Goal: Transaction & Acquisition: Purchase product/service

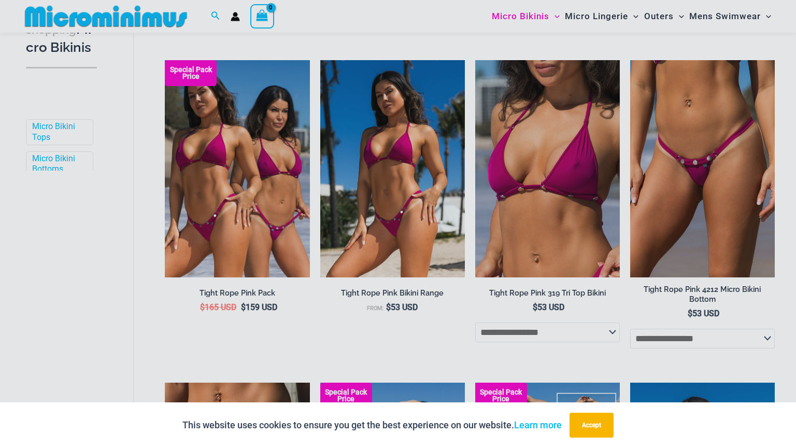
scroll to position [301, 0]
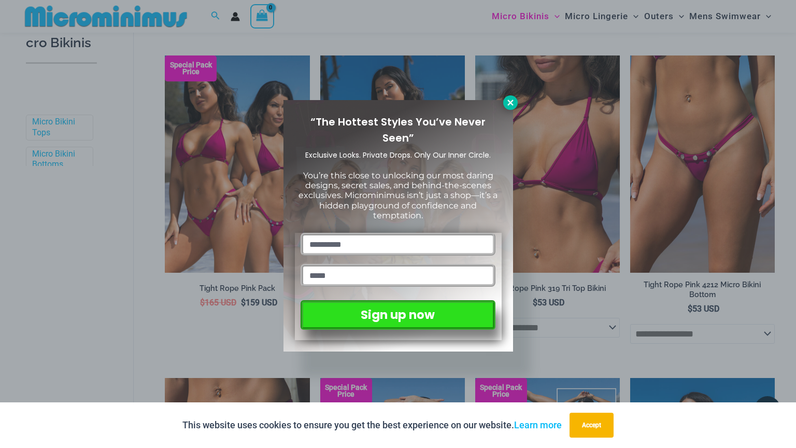
click at [506, 101] on icon at bounding box center [510, 102] width 9 height 9
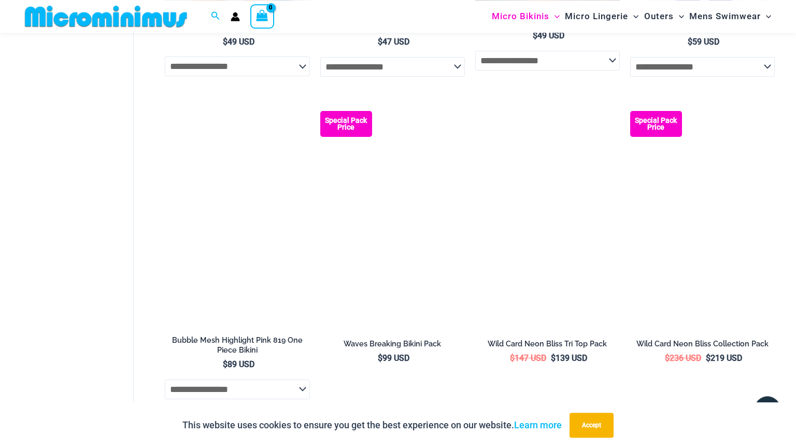
scroll to position [1861, 0]
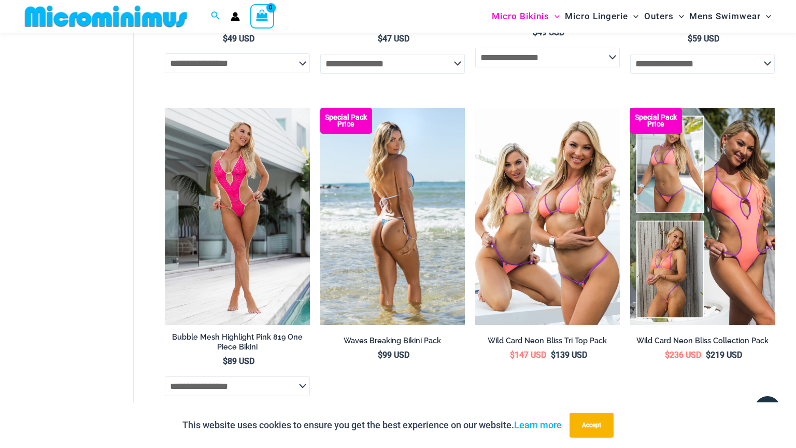
click at [416, 230] on img at bounding box center [392, 216] width 145 height 217
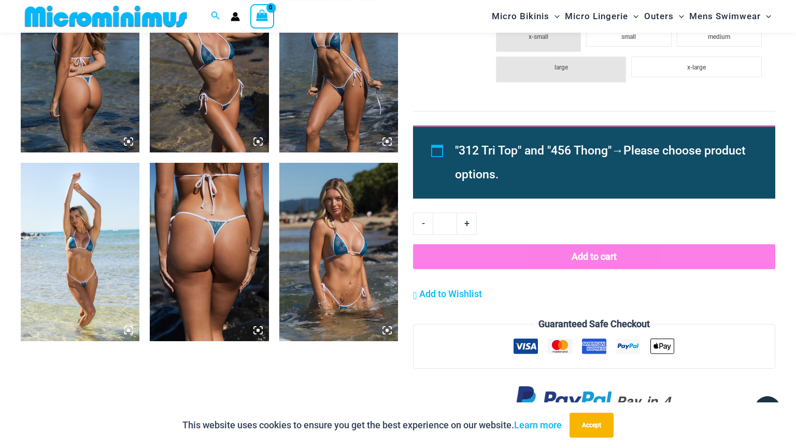
scroll to position [903, 0]
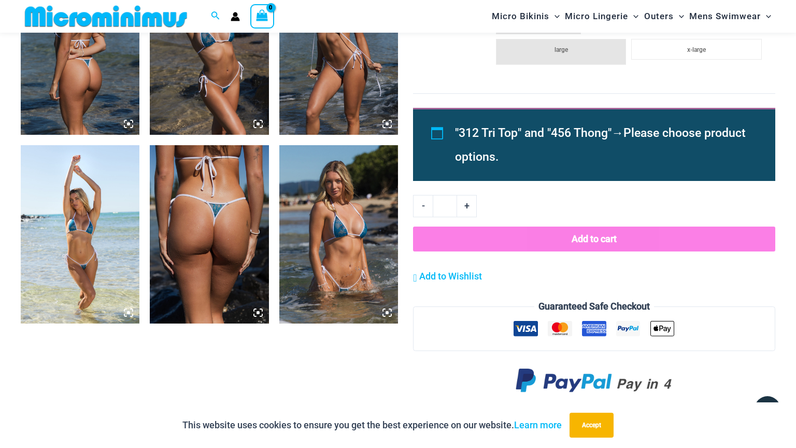
click at [389, 310] on icon at bounding box center [386, 312] width 9 height 9
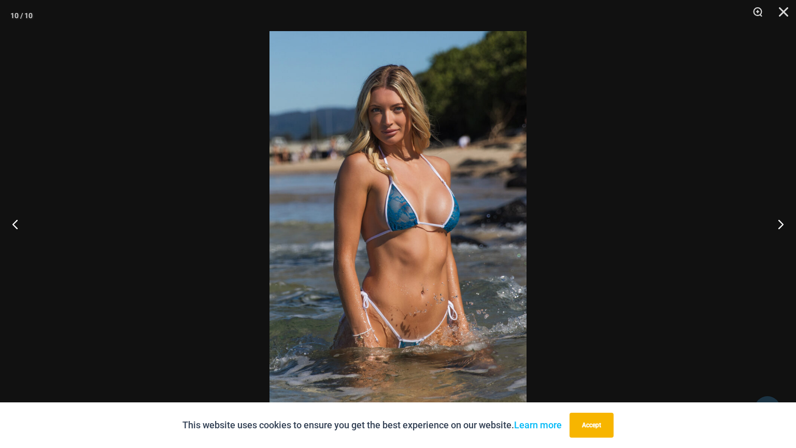
click at [352, 301] on img at bounding box center [398, 224] width 257 height 386
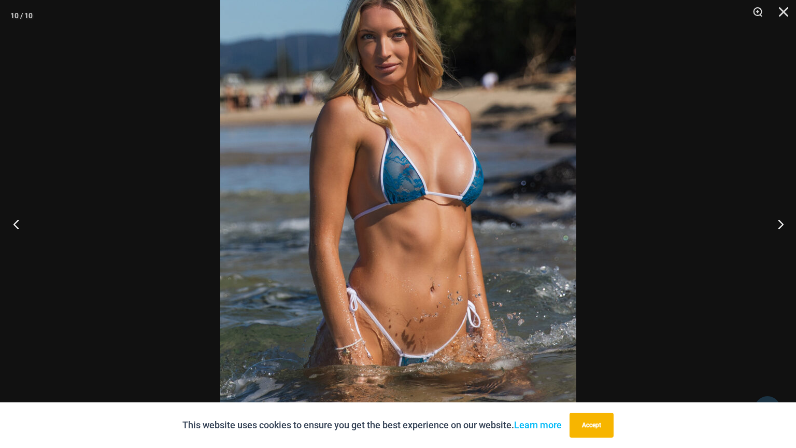
click at [18, 224] on button "Previous" at bounding box center [19, 224] width 39 height 52
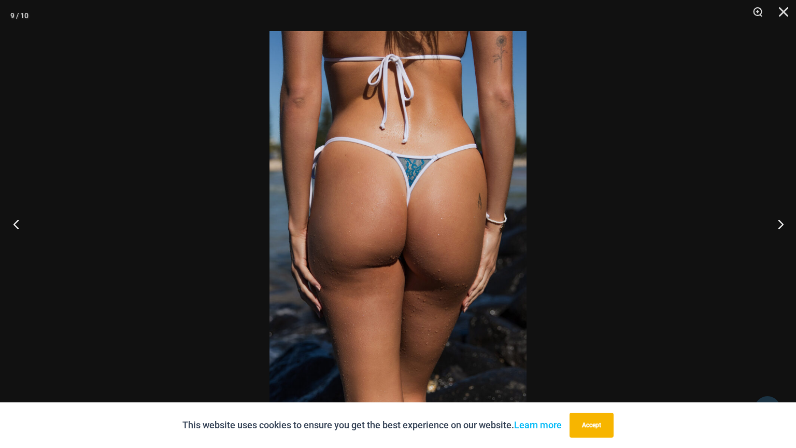
click at [18, 224] on button "Previous" at bounding box center [19, 224] width 39 height 52
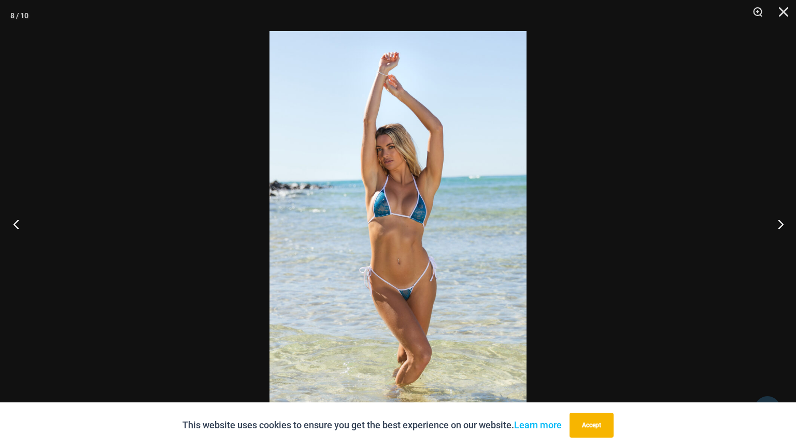
click at [18, 224] on button "Previous" at bounding box center [19, 224] width 39 height 52
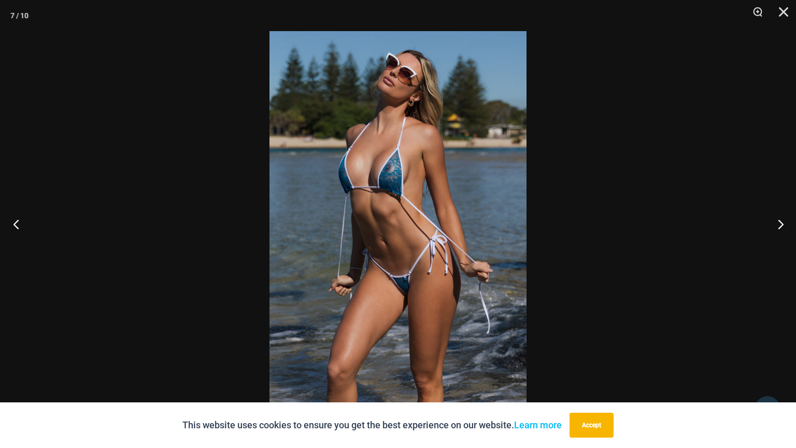
click at [18, 224] on button "Previous" at bounding box center [19, 224] width 39 height 52
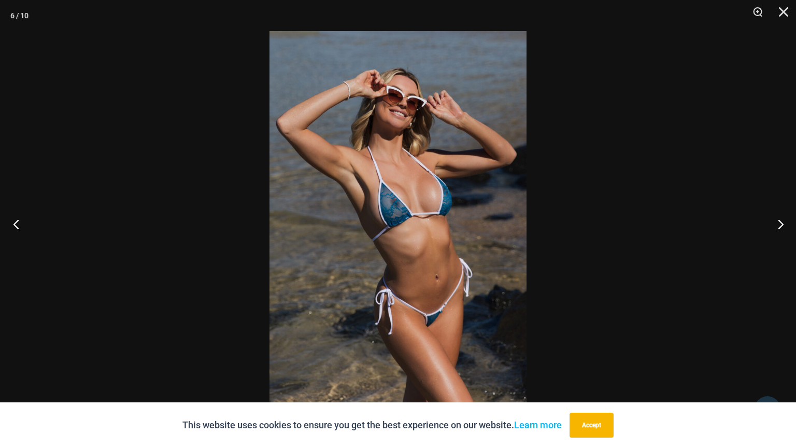
click at [18, 224] on button "Previous" at bounding box center [19, 224] width 39 height 52
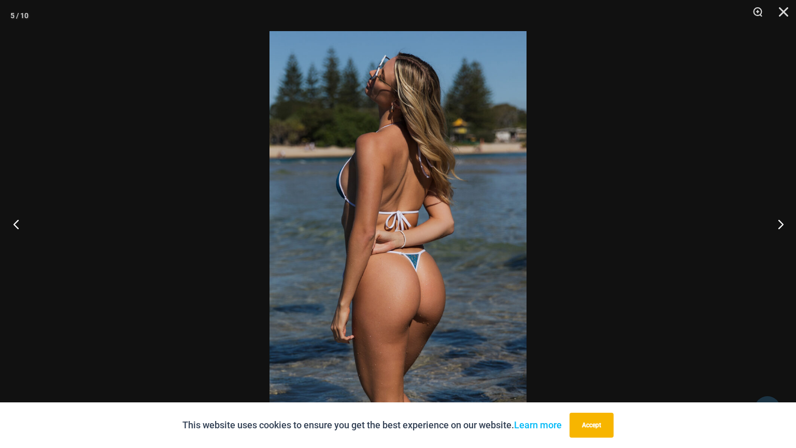
click at [18, 224] on button "Previous" at bounding box center [19, 224] width 39 height 52
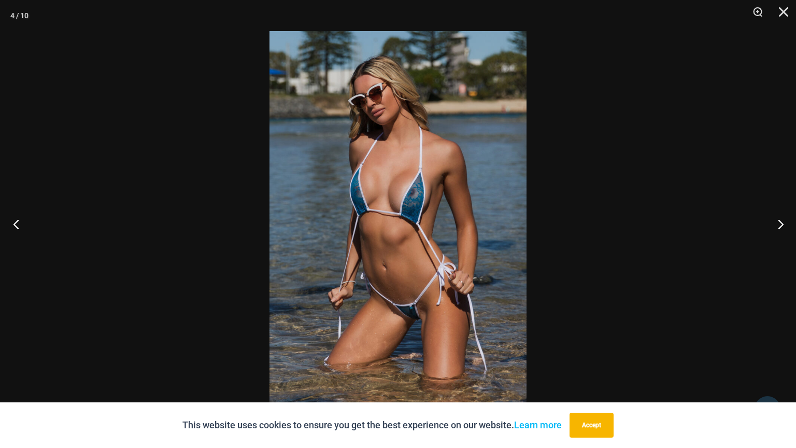
click at [18, 224] on button "Previous" at bounding box center [19, 224] width 39 height 52
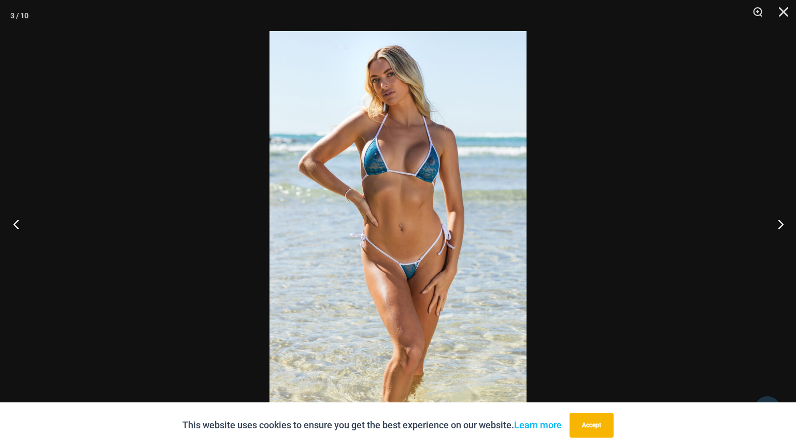
click at [13, 221] on button "Previous" at bounding box center [19, 224] width 39 height 52
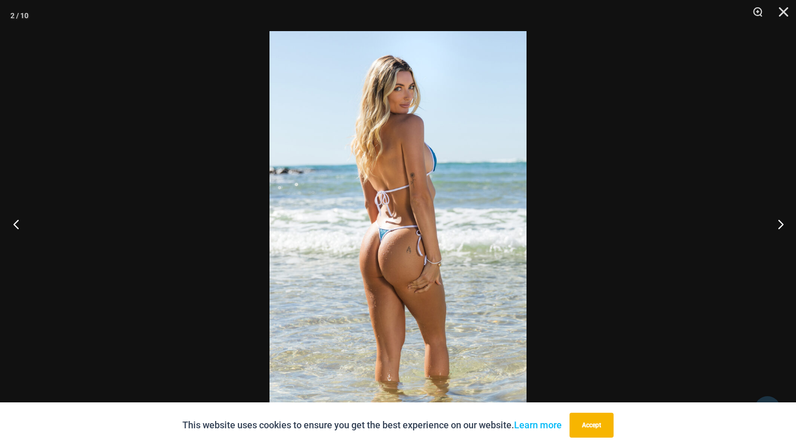
click at [13, 221] on button "Previous" at bounding box center [19, 224] width 39 height 52
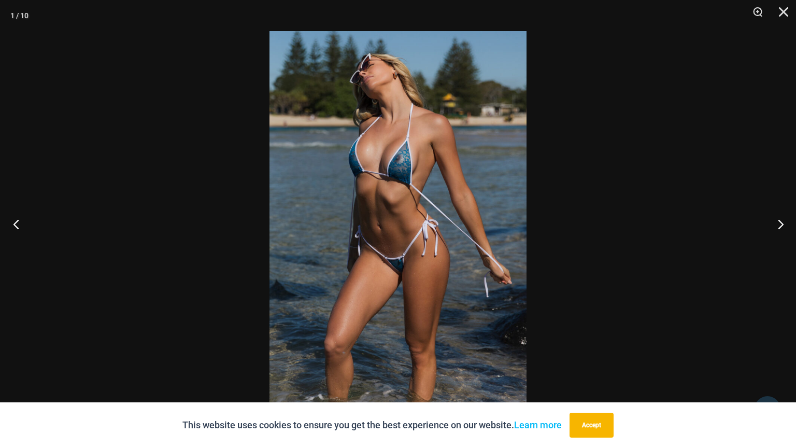
click at [13, 221] on button "Previous" at bounding box center [19, 224] width 39 height 52
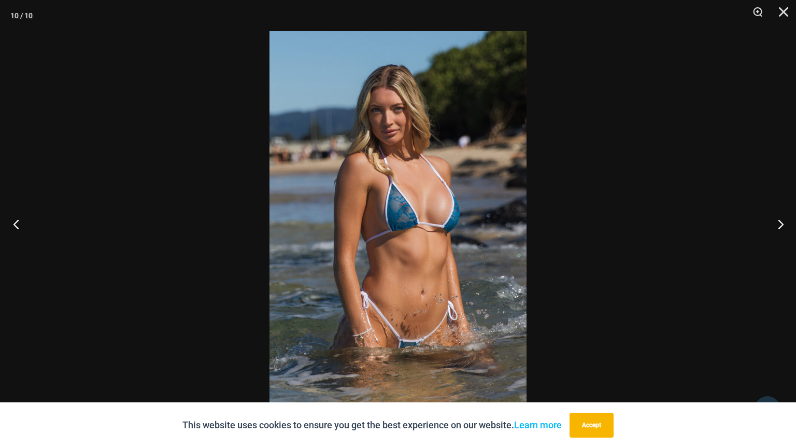
click at [13, 221] on button "Previous" at bounding box center [19, 224] width 39 height 52
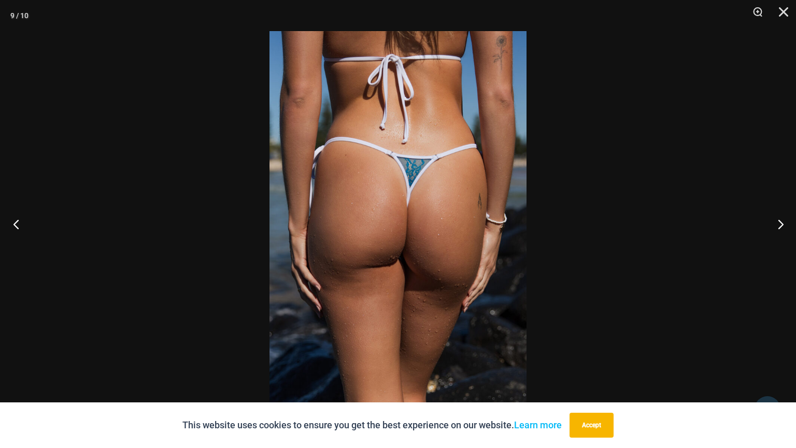
click at [13, 221] on button "Previous" at bounding box center [19, 224] width 39 height 52
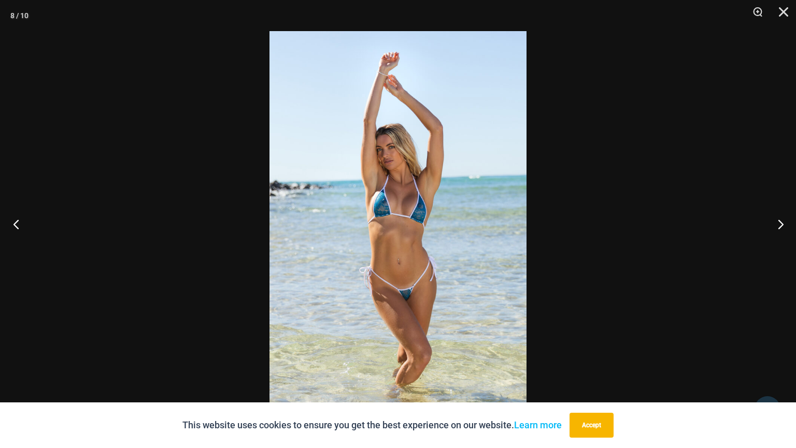
click at [13, 221] on button "Previous" at bounding box center [19, 224] width 39 height 52
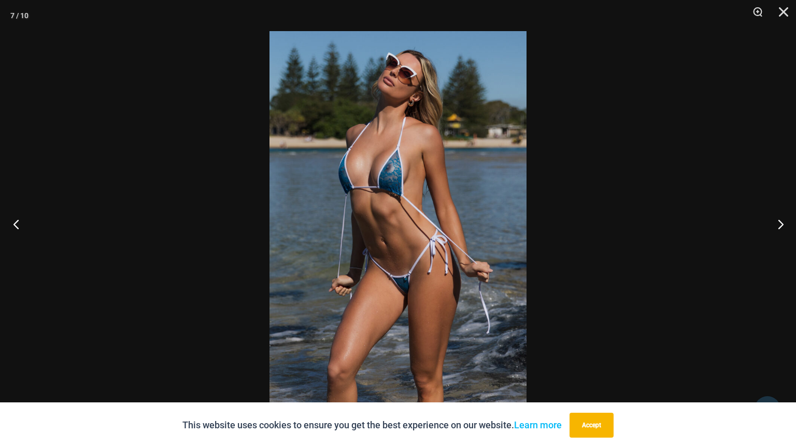
click at [13, 221] on button "Previous" at bounding box center [19, 224] width 39 height 52
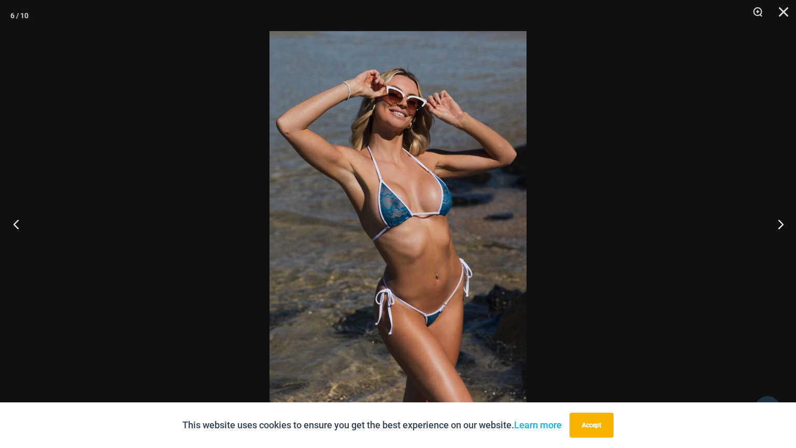
click at [13, 221] on button "Previous" at bounding box center [19, 224] width 39 height 52
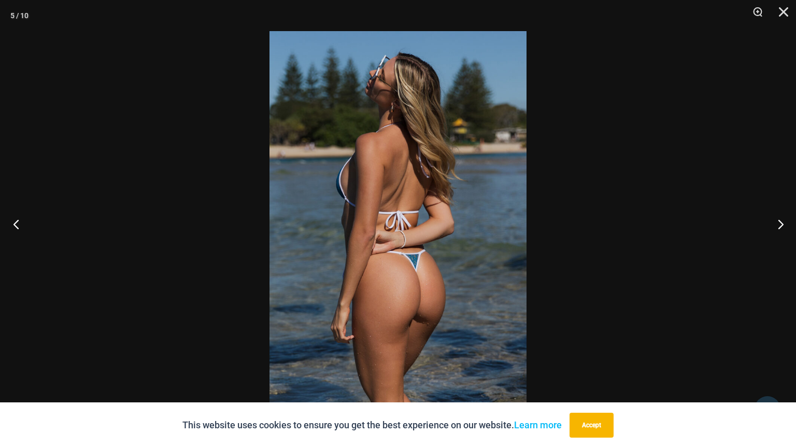
click at [13, 221] on button "Previous" at bounding box center [19, 224] width 39 height 52
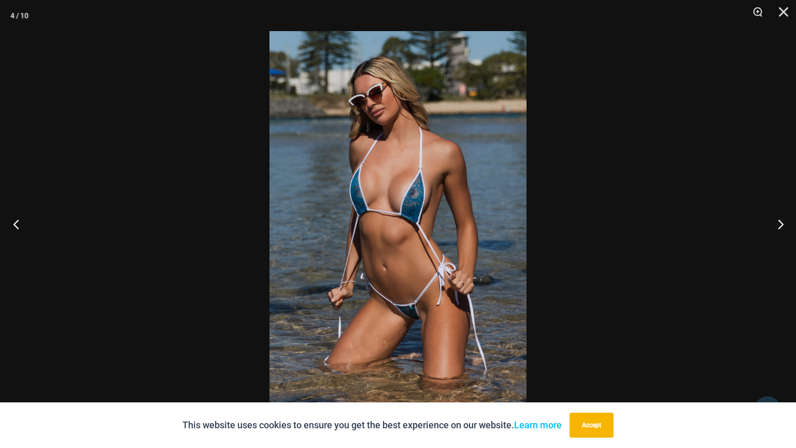
click at [13, 221] on button "Previous" at bounding box center [19, 224] width 39 height 52
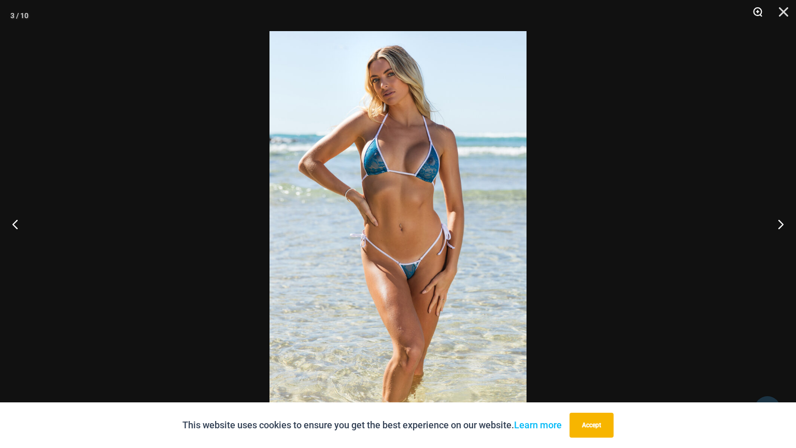
click at [757, 11] on button "Zoom" at bounding box center [754, 15] width 26 height 31
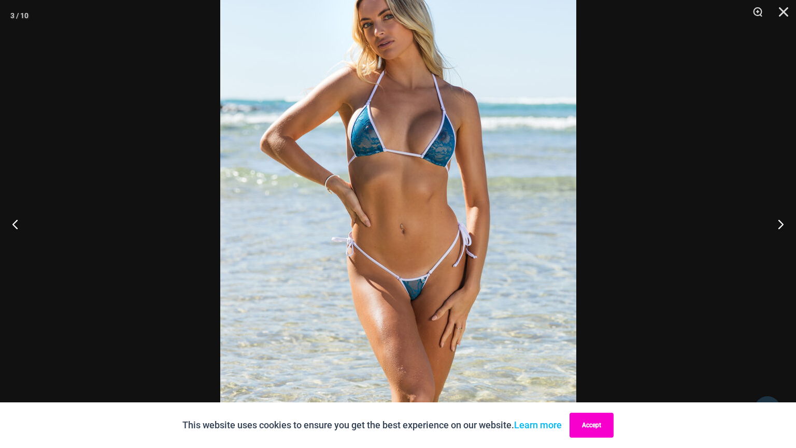
click at [592, 423] on button "Accept" at bounding box center [592, 425] width 44 height 25
